Goal: Task Accomplishment & Management: Manage account settings

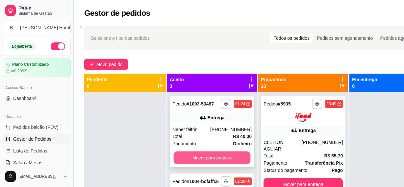
click at [223, 165] on button "Mover para preparo" at bounding box center [212, 158] width 77 height 13
click at [224, 165] on button "Mover para preparo" at bounding box center [211, 157] width 79 height 13
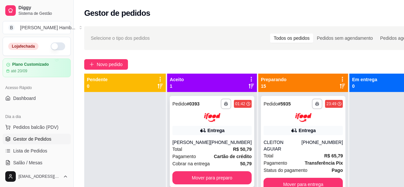
click at [234, 178] on button "Mover para preparo" at bounding box center [211, 177] width 79 height 13
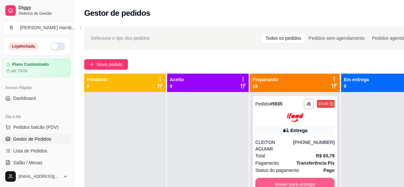
click at [299, 182] on button "Mover para entrega" at bounding box center [294, 184] width 79 height 13
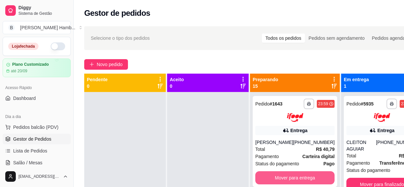
click at [299, 182] on button "Mover para entrega" at bounding box center [294, 177] width 79 height 13
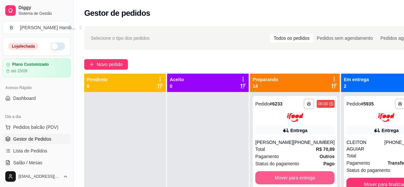
click at [299, 181] on button "Mover para entrega" at bounding box center [294, 177] width 79 height 13
click at [302, 177] on button "Mover para entrega" at bounding box center [294, 177] width 79 height 13
click at [307, 184] on button "Mover para entrega" at bounding box center [295, 177] width 77 height 13
click at [307, 180] on button "Mover para entrega" at bounding box center [294, 177] width 79 height 13
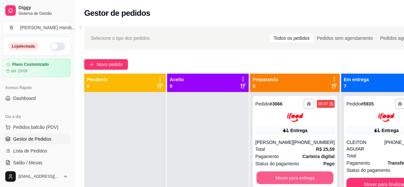
click at [307, 180] on button "Mover para entrega" at bounding box center [295, 177] width 77 height 13
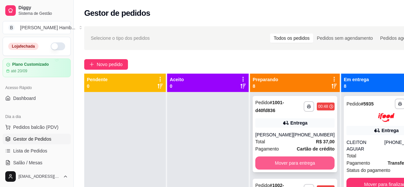
click at [307, 164] on button "Mover para entrega" at bounding box center [294, 163] width 79 height 13
click at [307, 164] on button "Mover para entrega" at bounding box center [295, 163] width 77 height 13
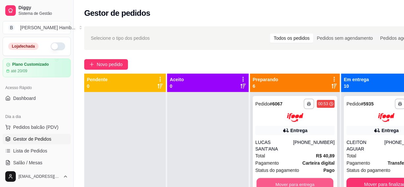
click at [312, 183] on button "Mover para entrega" at bounding box center [295, 184] width 77 height 13
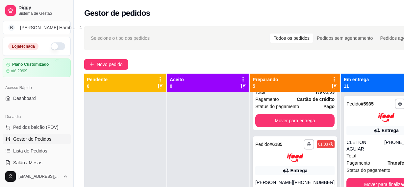
scroll to position [60, 0]
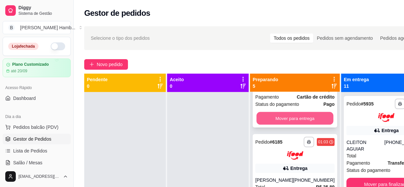
click at [302, 125] on button "Mover para entrega" at bounding box center [295, 118] width 77 height 13
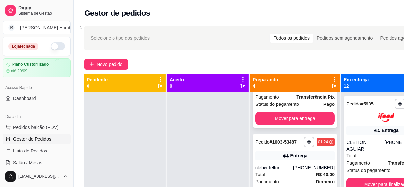
scroll to position [0, 0]
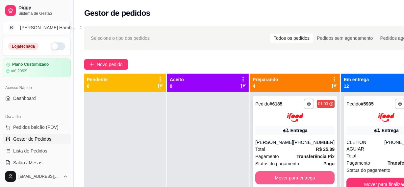
click at [303, 182] on button "Mover para entrega" at bounding box center [294, 177] width 79 height 13
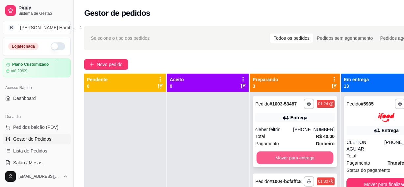
click at [302, 164] on button "Mover para entrega" at bounding box center [295, 158] width 77 height 13
click at [302, 164] on button "Mover para entrega" at bounding box center [294, 157] width 79 height 13
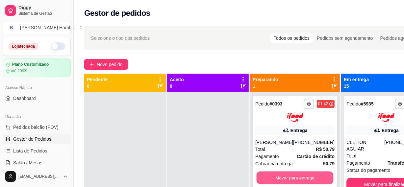
click at [304, 176] on button "Mover para entrega" at bounding box center [295, 177] width 77 height 13
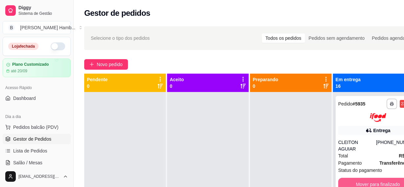
click at [353, 182] on button "Mover para finalizado" at bounding box center [377, 184] width 79 height 13
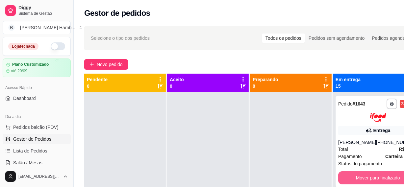
click at [353, 182] on button "Mover para finalizado" at bounding box center [377, 177] width 79 height 13
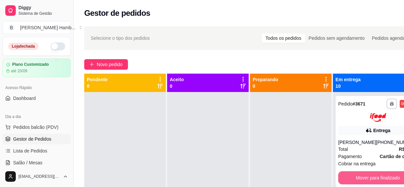
click at [353, 182] on button "Mover para finalizado" at bounding box center [377, 177] width 79 height 13
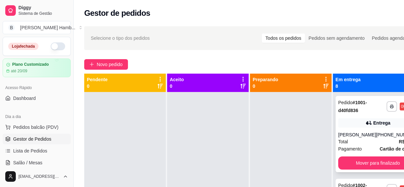
click at [353, 170] on div "**********" at bounding box center [378, 134] width 85 height 76
click at [349, 168] on button "Mover para finalizado" at bounding box center [377, 163] width 79 height 13
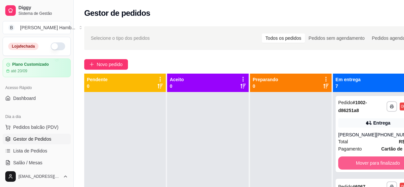
click at [349, 168] on button "Mover para finalizado" at bounding box center [377, 163] width 79 height 13
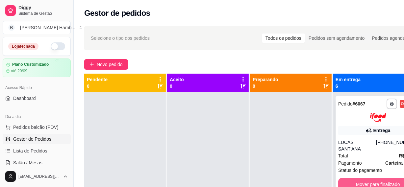
click at [349, 185] on button "Mover para finalizado" at bounding box center [377, 184] width 79 height 13
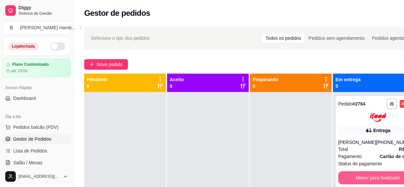
click at [349, 185] on button "Mover para finalizado" at bounding box center [377, 177] width 79 height 13
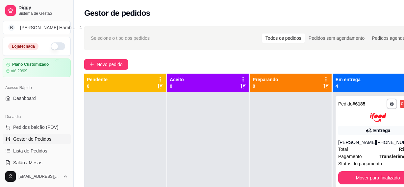
click at [349, 185] on div "**********" at bounding box center [378, 141] width 85 height 91
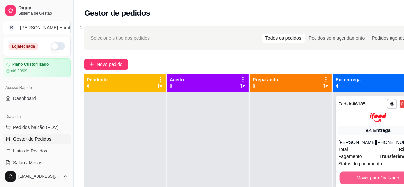
click at [359, 179] on button "Mover para finalizado" at bounding box center [378, 177] width 77 height 13
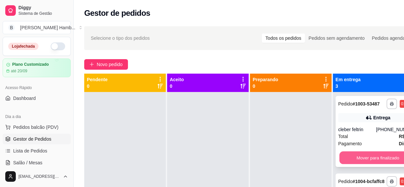
click at [355, 165] on button "Mover para finalizado" at bounding box center [378, 158] width 77 height 13
click at [355, 165] on button "Mover para finalizado" at bounding box center [377, 157] width 79 height 13
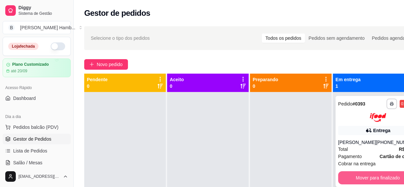
click at [348, 175] on button "Mover para finalizado" at bounding box center [377, 177] width 79 height 13
